Goal: Check status

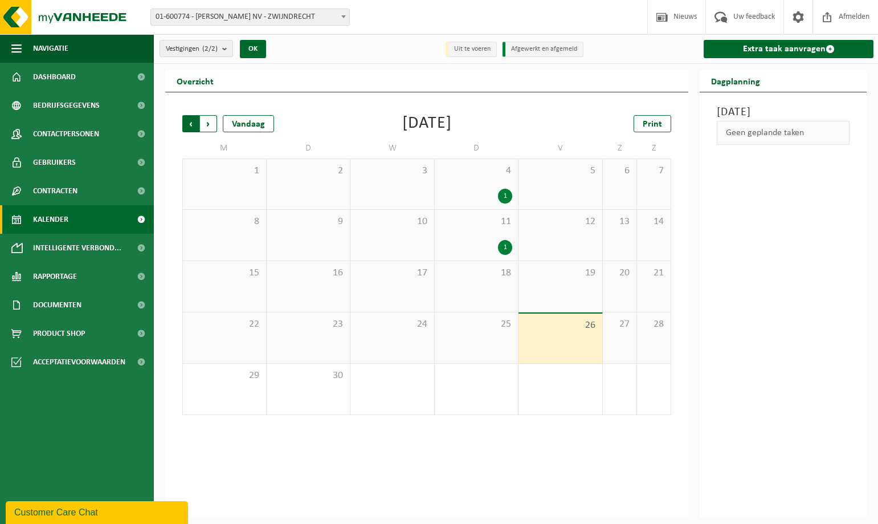
click at [209, 127] on span "Volgende" at bounding box center [208, 123] width 17 height 17
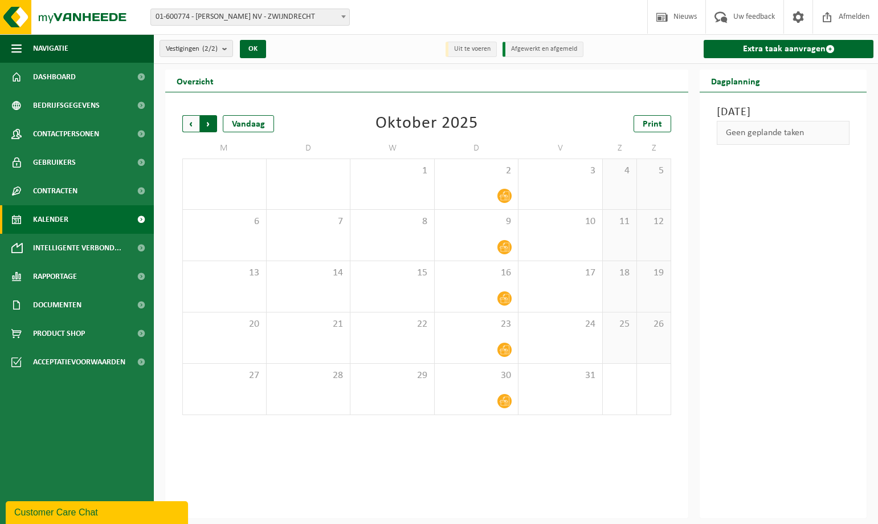
click at [189, 124] on span "Vorige" at bounding box center [190, 123] width 17 height 17
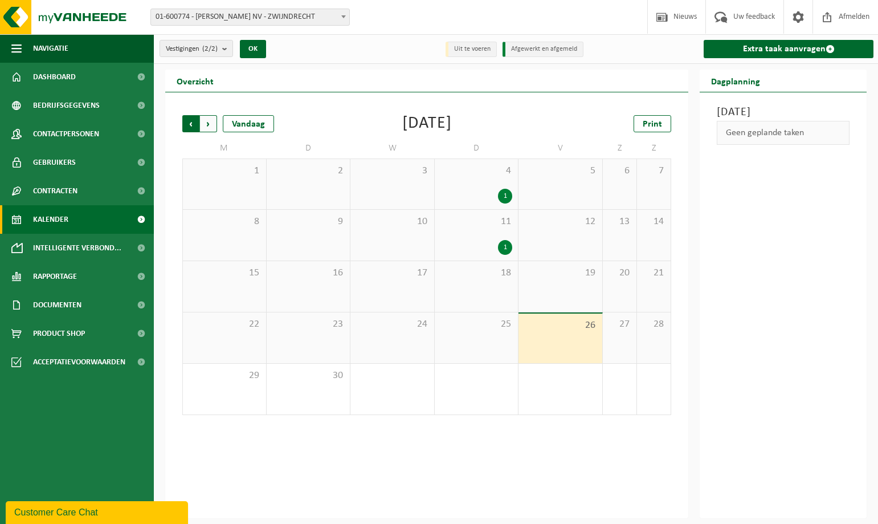
click at [207, 124] on span "Volgende" at bounding box center [208, 123] width 17 height 17
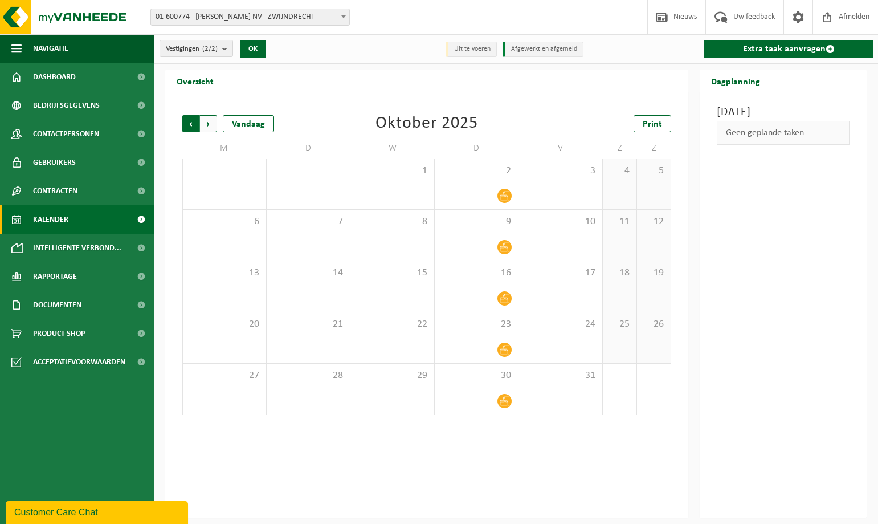
click at [207, 124] on span "Volgende" at bounding box center [208, 123] width 17 height 17
click at [207, 125] on span "Volgende" at bounding box center [208, 123] width 17 height 17
click at [192, 124] on span "Vorige" at bounding box center [190, 123] width 17 height 17
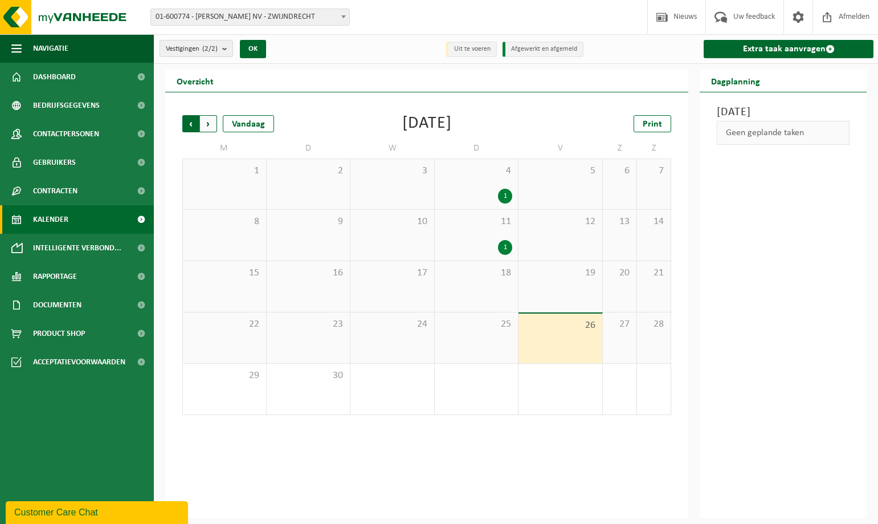
click at [208, 124] on span "Volgende" at bounding box center [208, 123] width 17 height 17
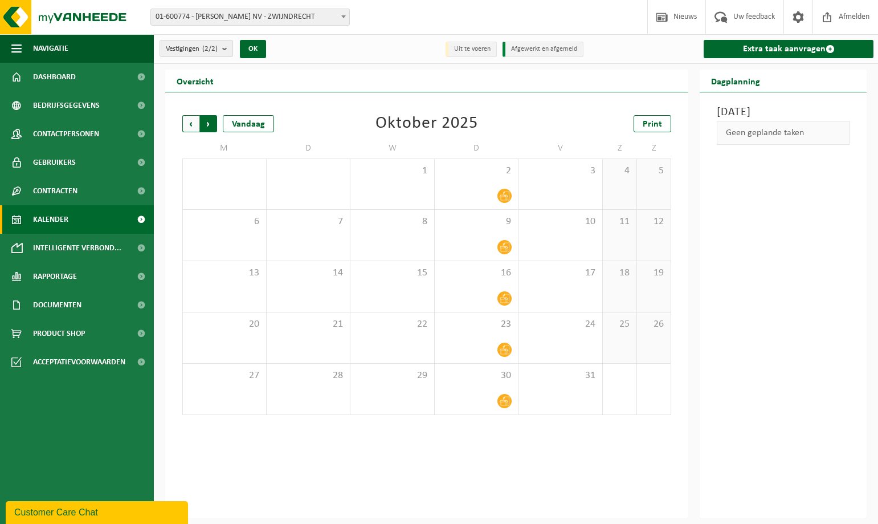
click at [192, 127] on span "Vorige" at bounding box center [190, 123] width 17 height 17
